Goal: Task Accomplishment & Management: Complete application form

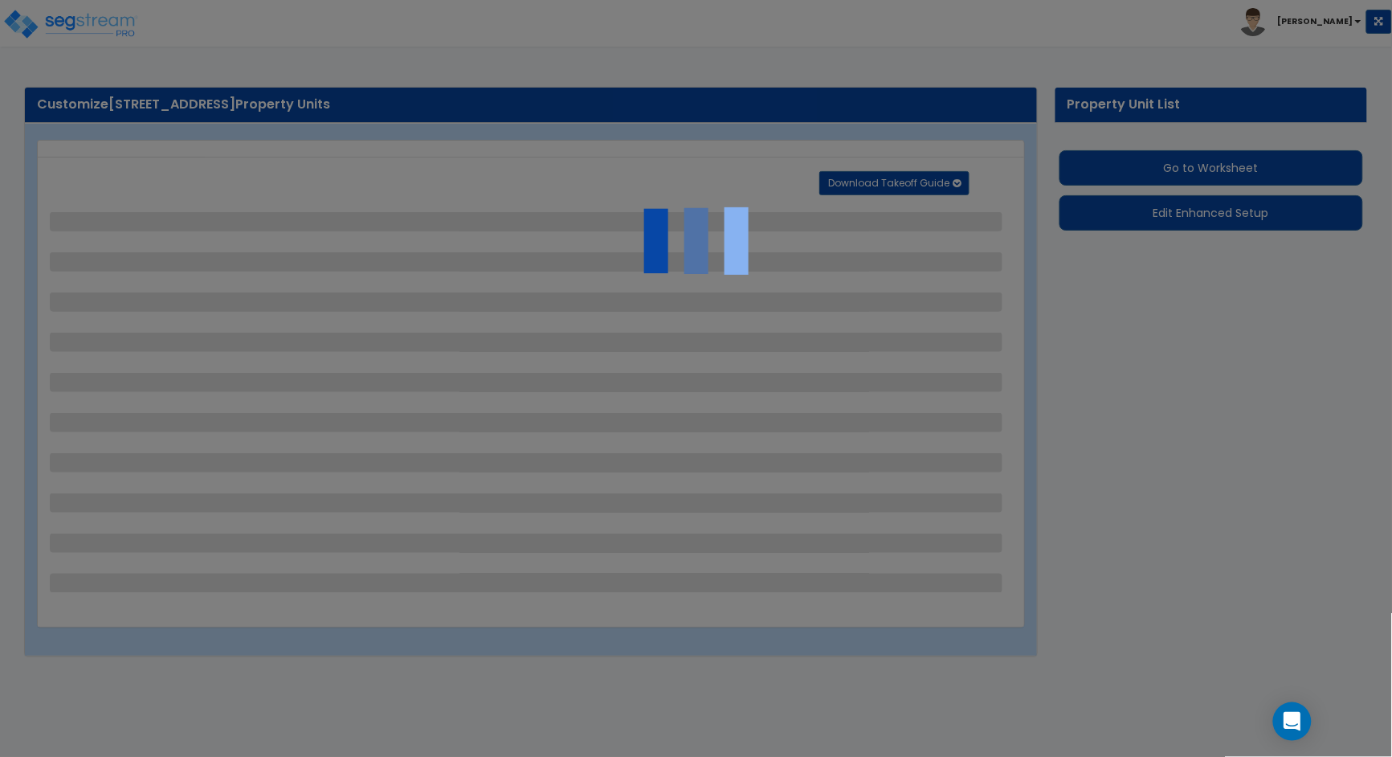
select select "2"
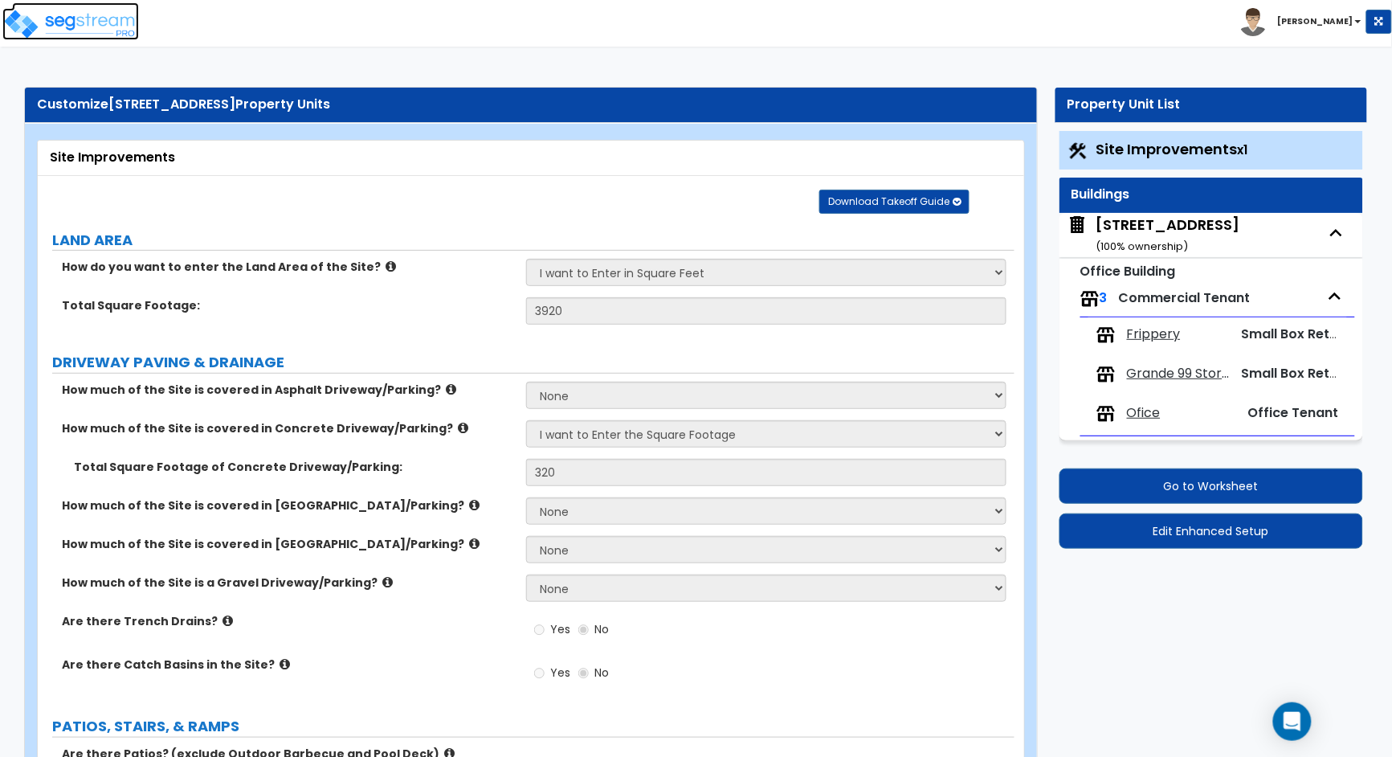
click at [94, 23] on img at bounding box center [70, 24] width 137 height 32
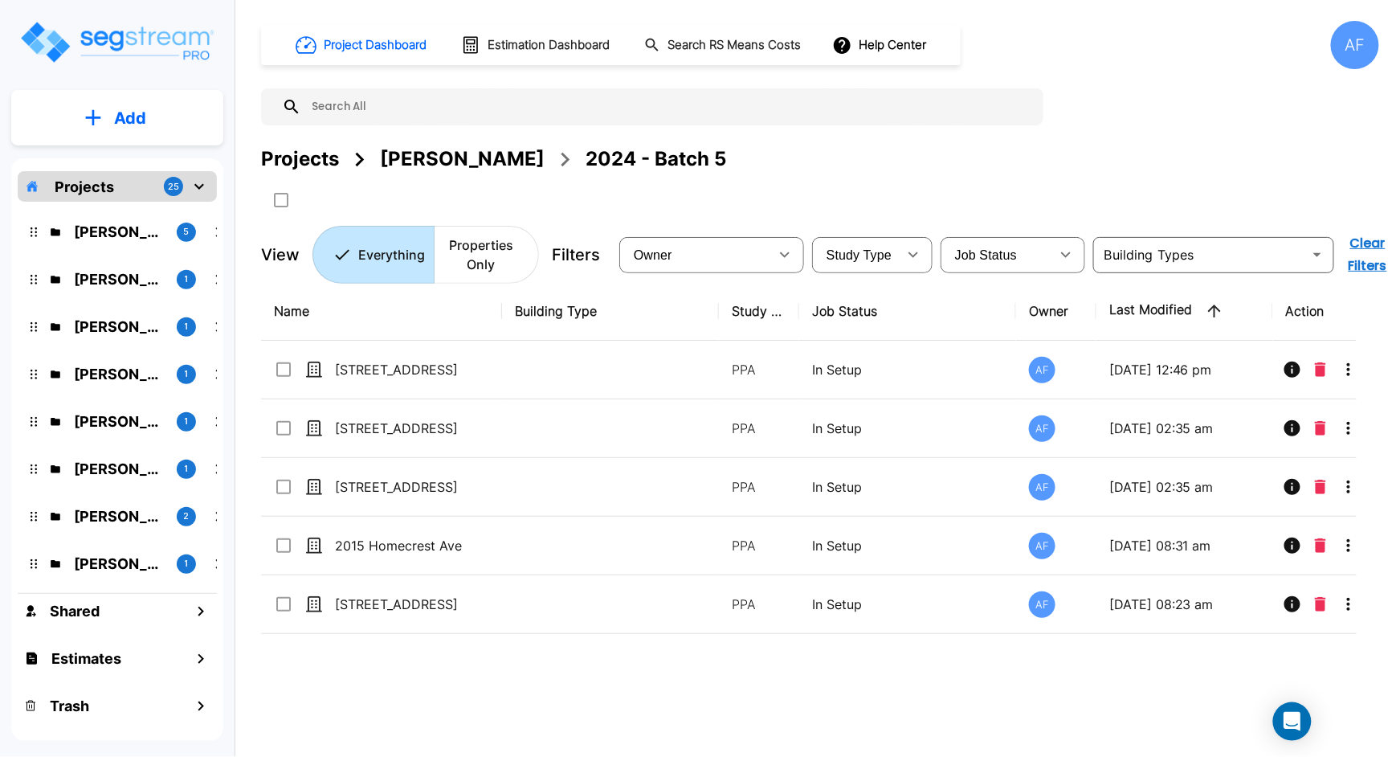
click at [365, 107] on input "text" at bounding box center [668, 106] width 734 height 37
paste input "138 E Park Ave, Long Beach, NY 11561"
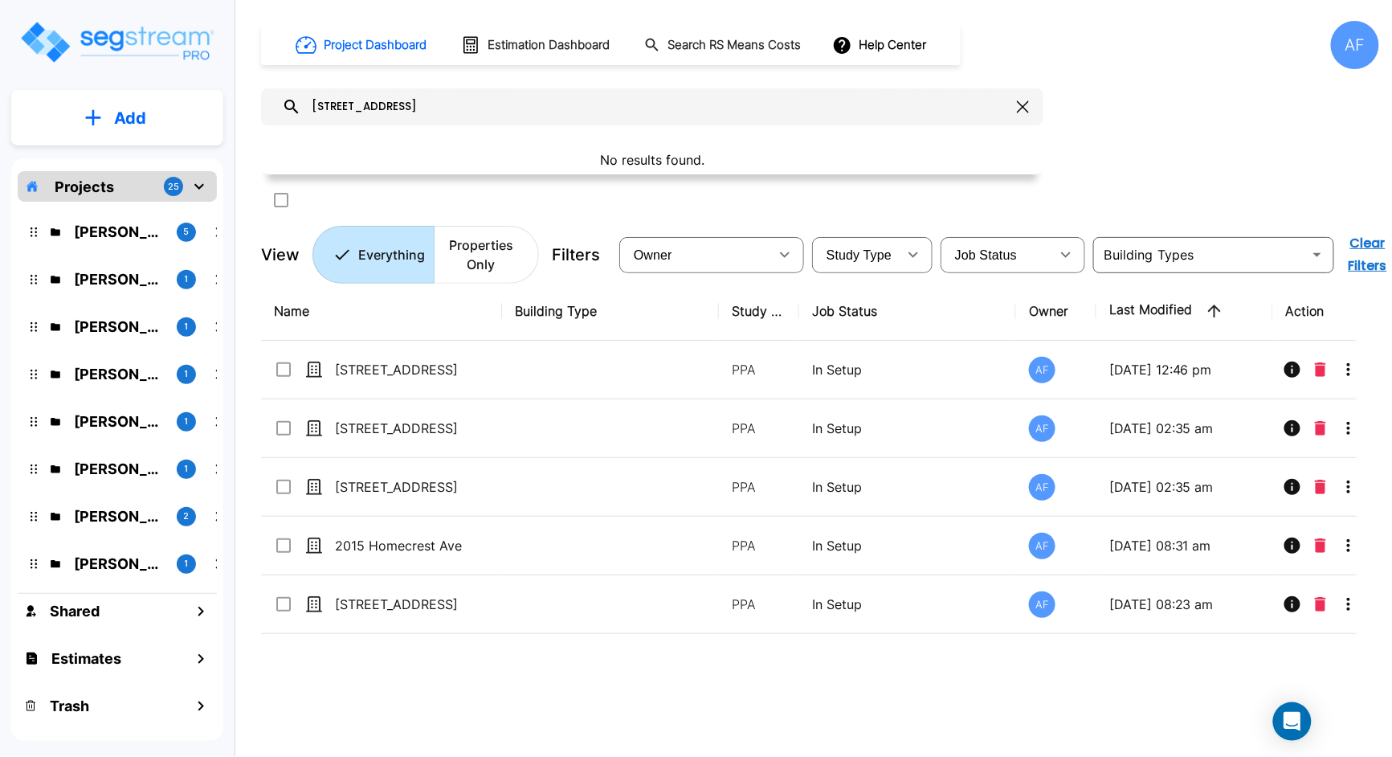
drag, startPoint x: 545, startPoint y: 108, endPoint x: 399, endPoint y: 111, distance: 145.4
click at [392, 103] on input "138 E Park Ave, Long Beach, NY 11561" at bounding box center [655, 106] width 709 height 37
type input "138"
click at [103, 184] on p "Projects" at bounding box center [84, 187] width 59 height 22
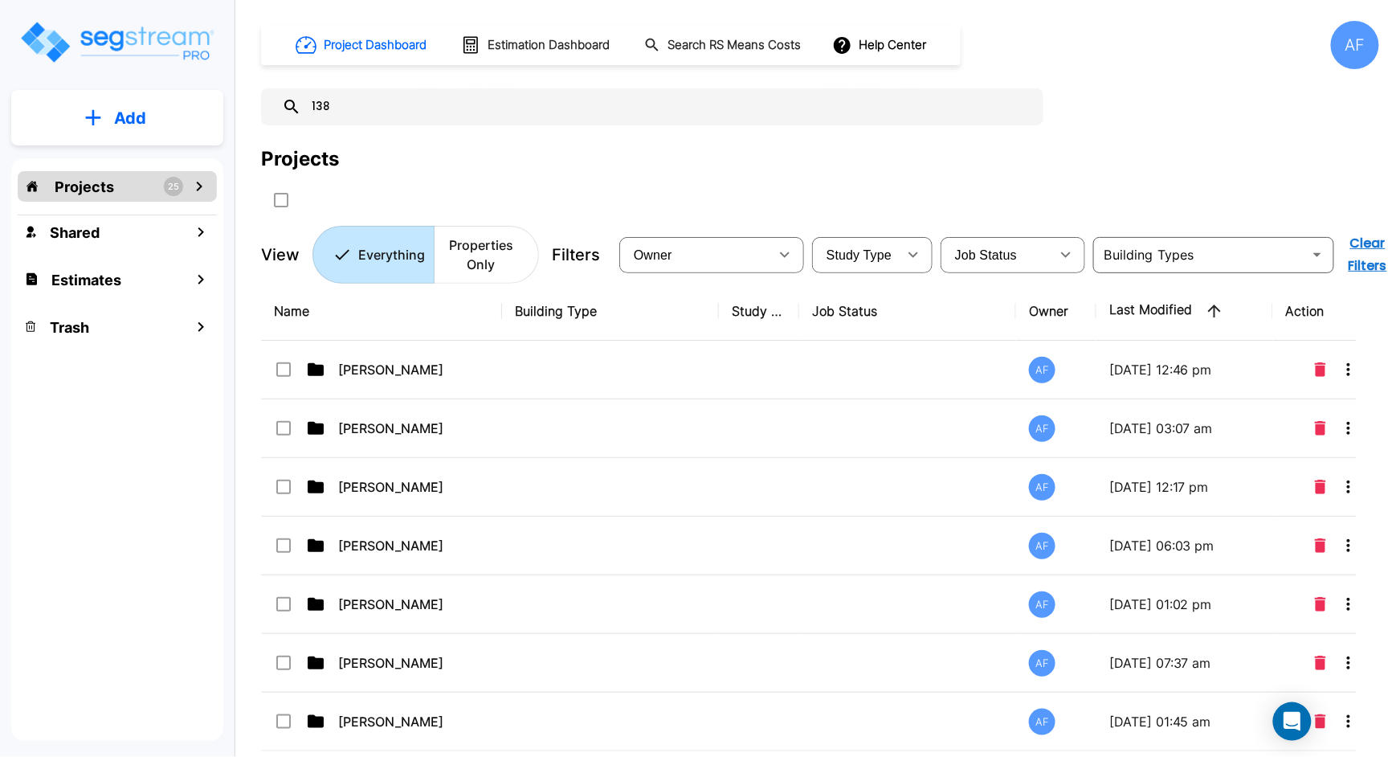
click at [347, 110] on input "138" at bounding box center [668, 106] width 734 height 37
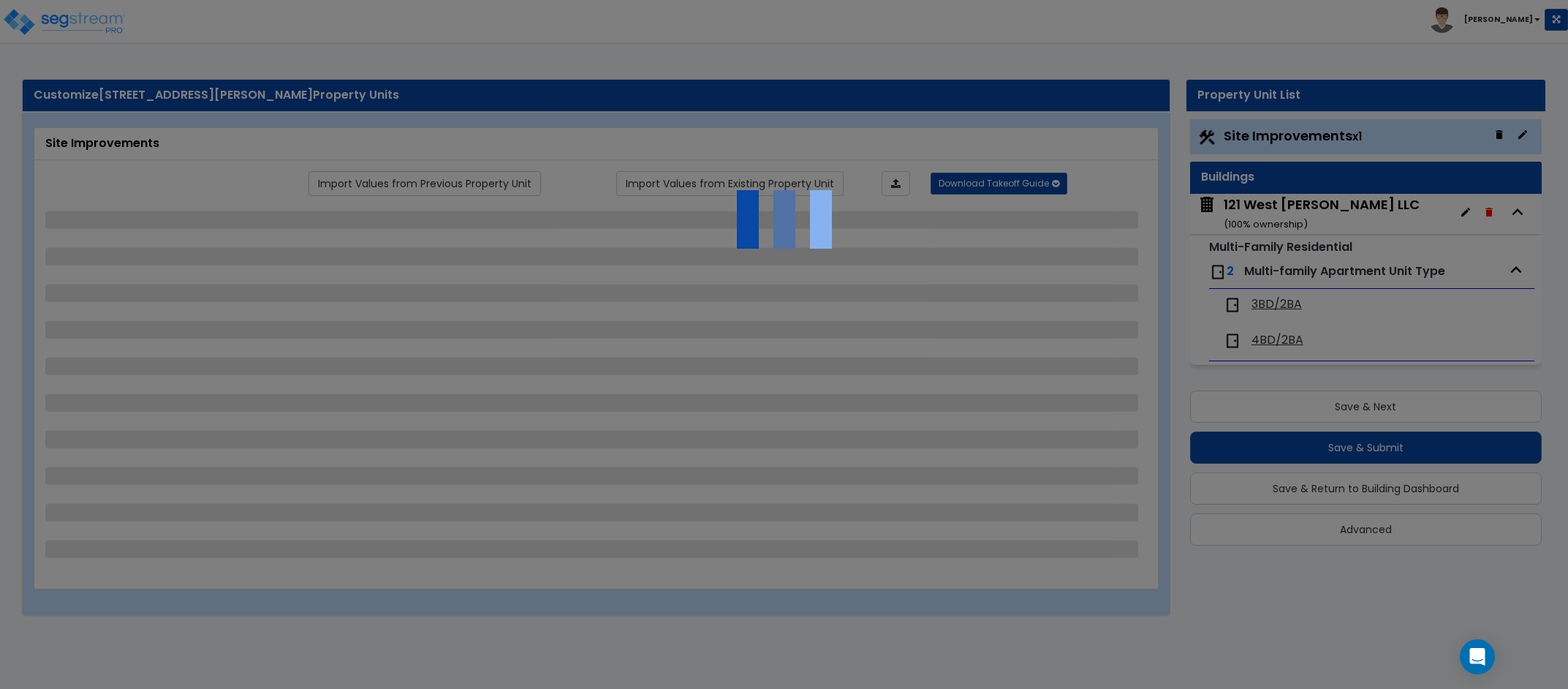
select select "2"
select select "1"
select select "4"
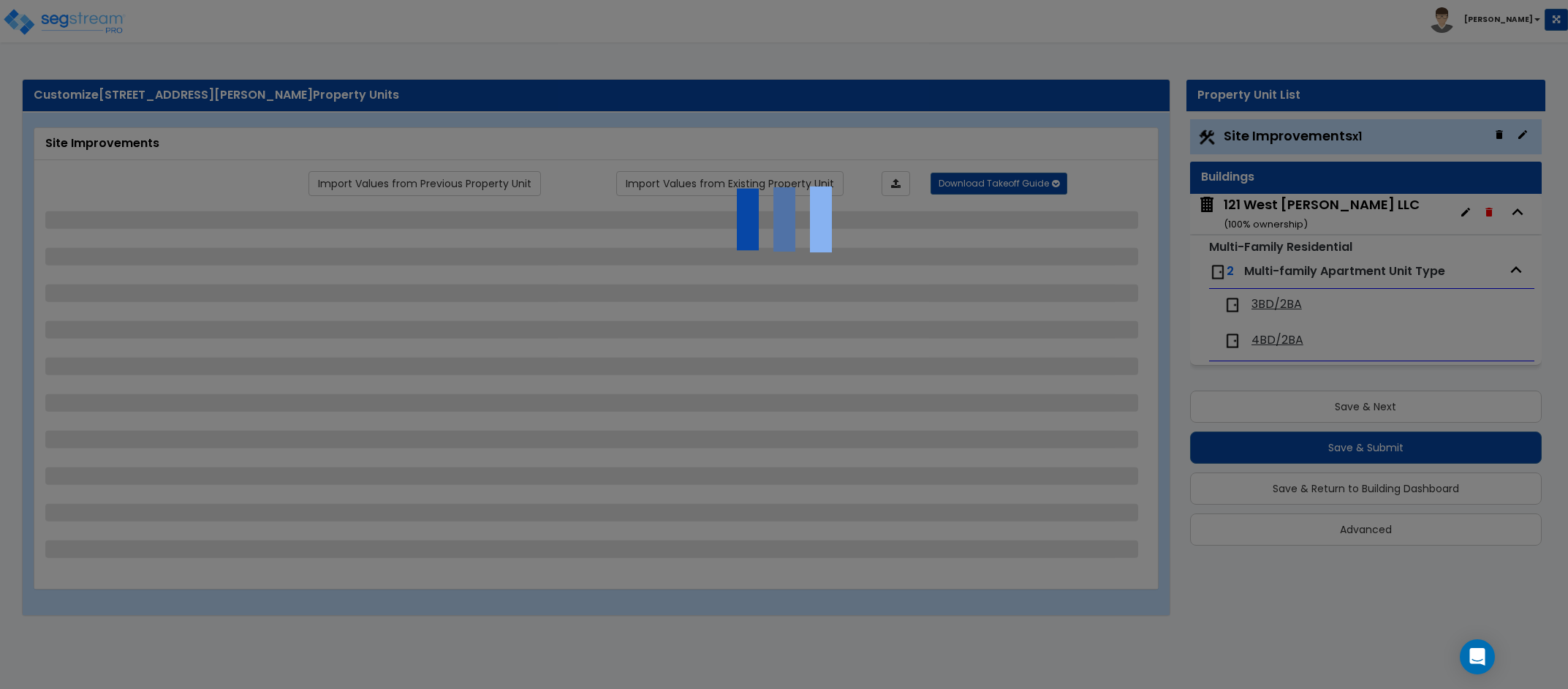
select select "1"
select select "2"
select select "1"
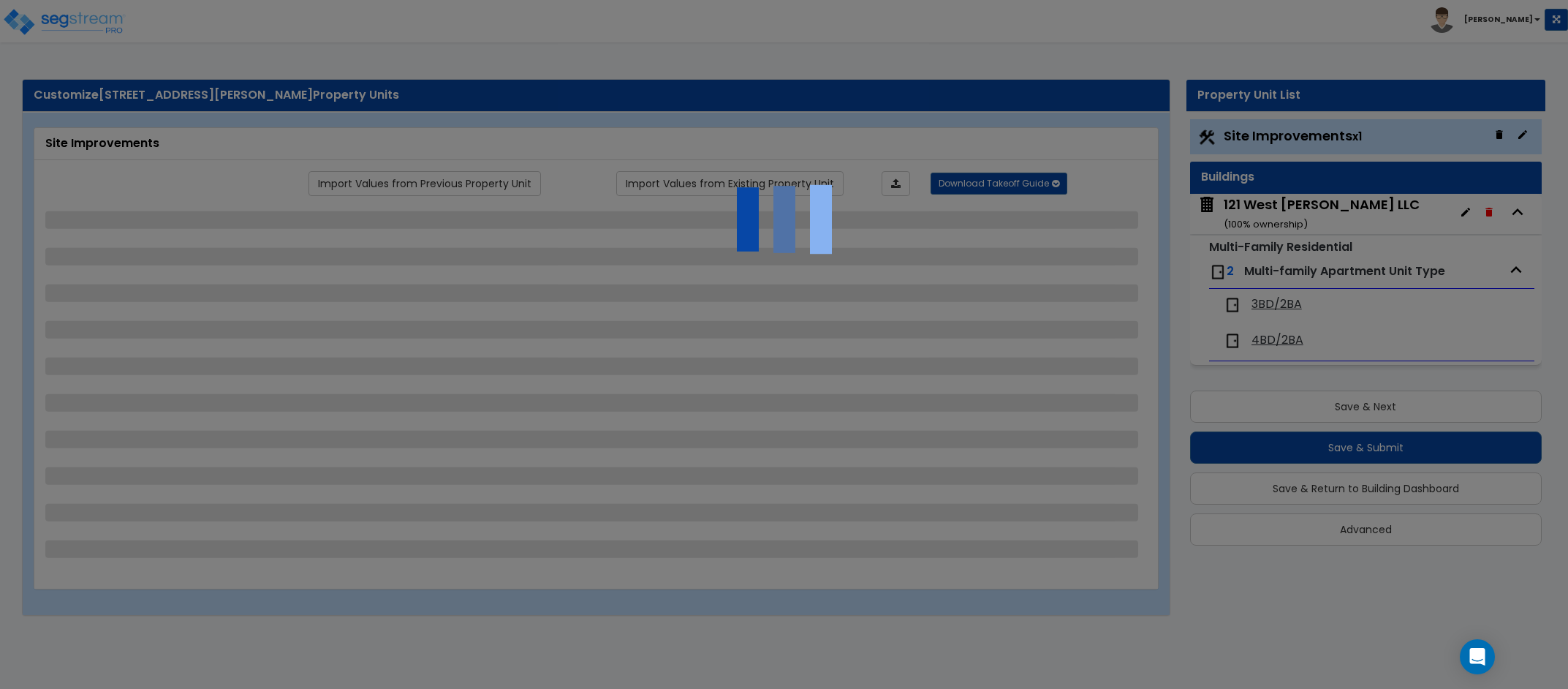
select select "2"
select select "1"
select select "2"
